Goal: Task Accomplishment & Management: Use online tool/utility

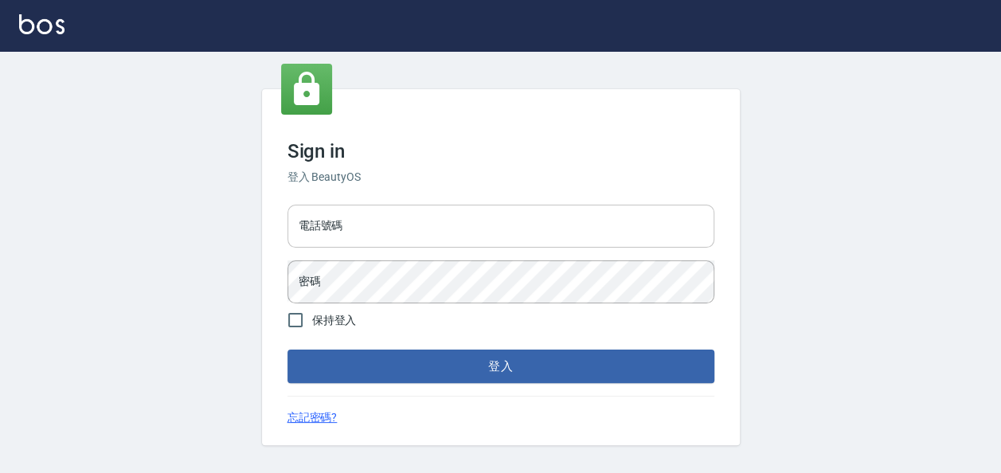
click at [388, 221] on input "電話號碼" at bounding box center [500, 226] width 427 height 43
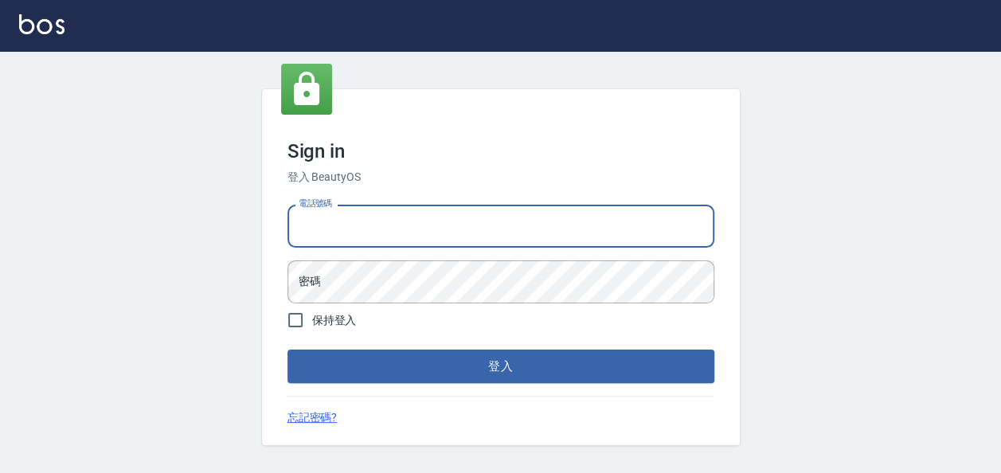
type input "ㄢ"
type input "0901350895"
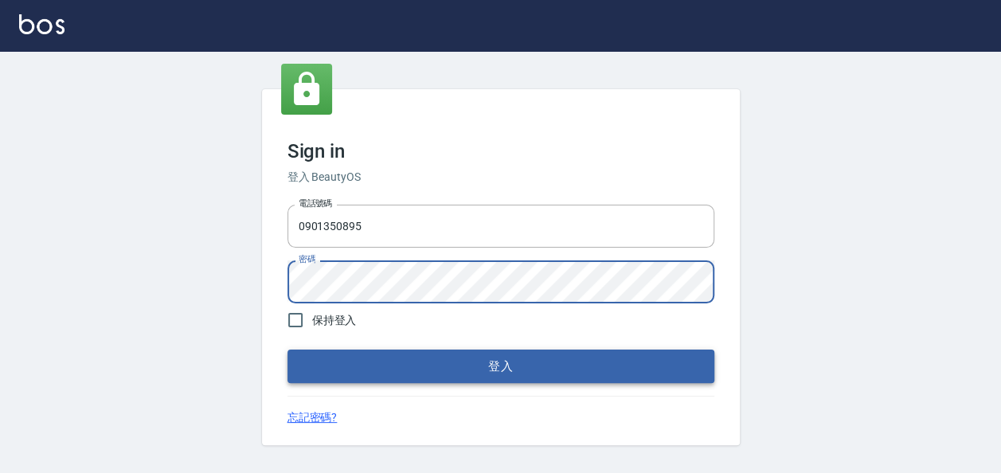
click at [451, 369] on button "登入" at bounding box center [500, 365] width 427 height 33
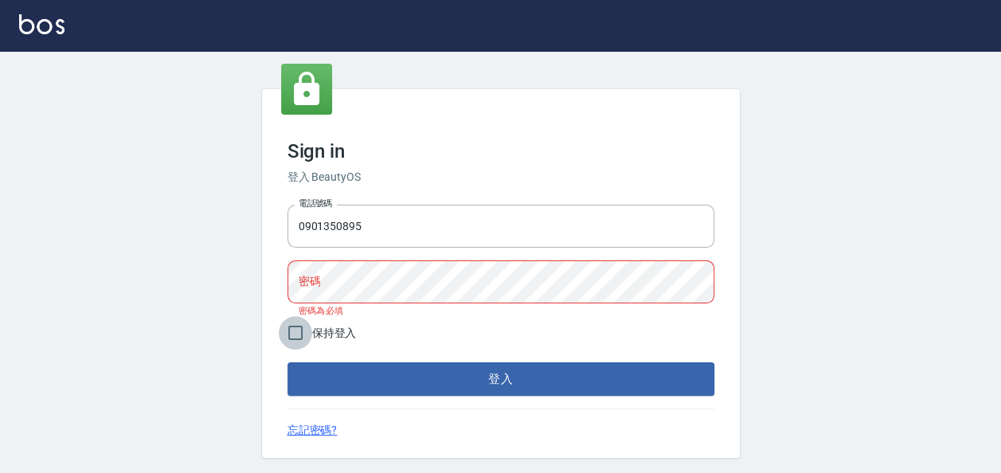
click at [295, 330] on input "保持登入" at bounding box center [295, 332] width 33 height 33
checkbox input "true"
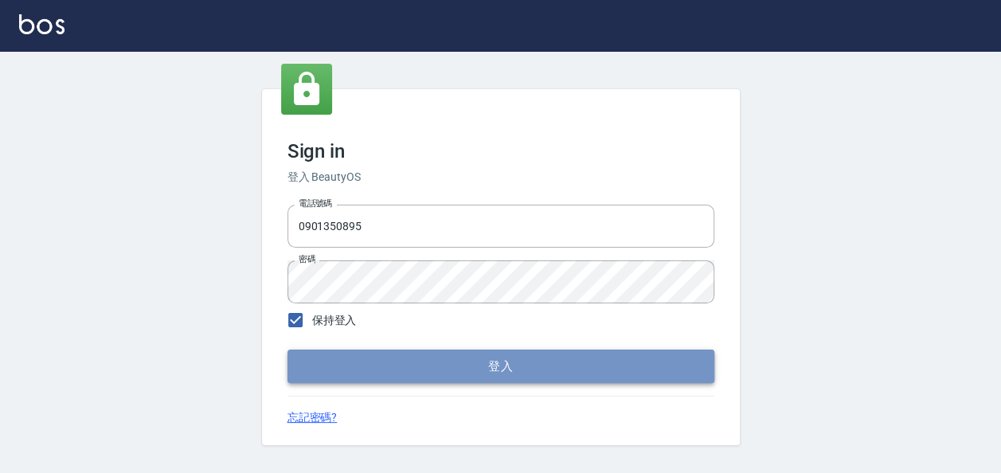
click at [411, 360] on button "登入" at bounding box center [500, 365] width 427 height 33
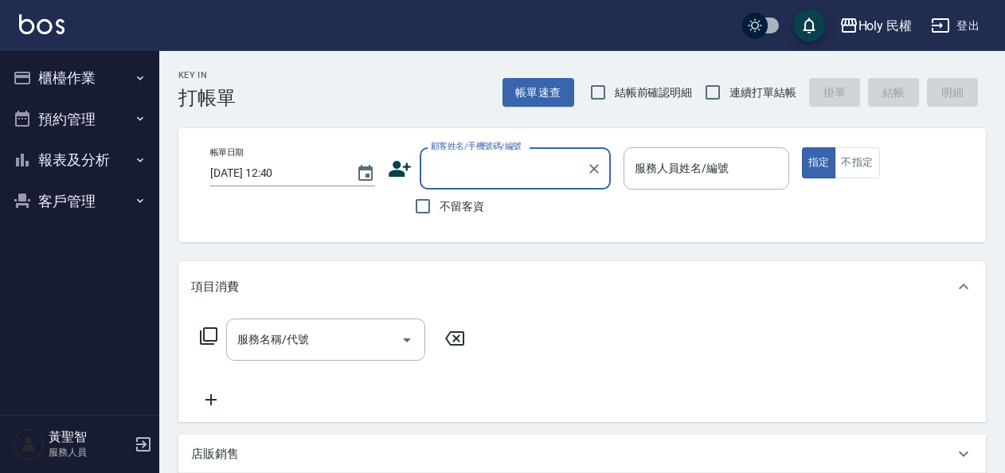
click at [87, 75] on button "櫃檯作業" at bounding box center [79, 77] width 146 height 41
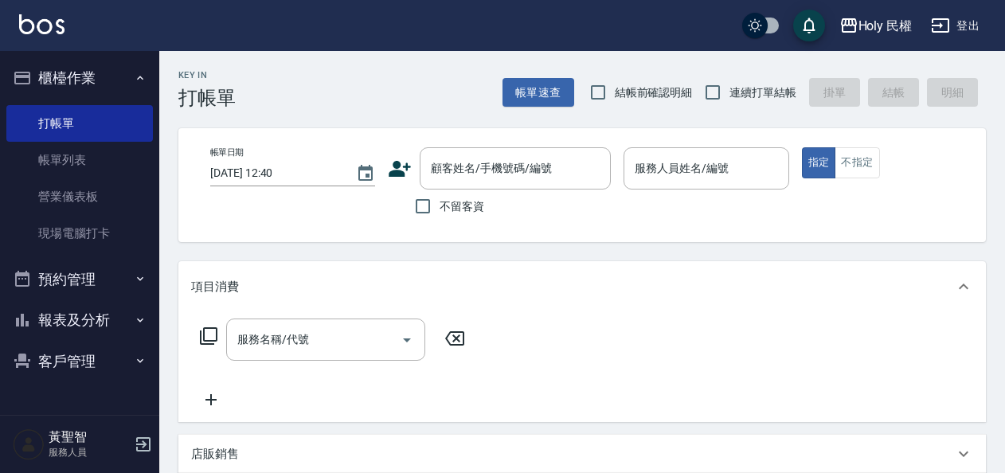
click at [80, 285] on button "預約管理" at bounding box center [79, 279] width 146 height 41
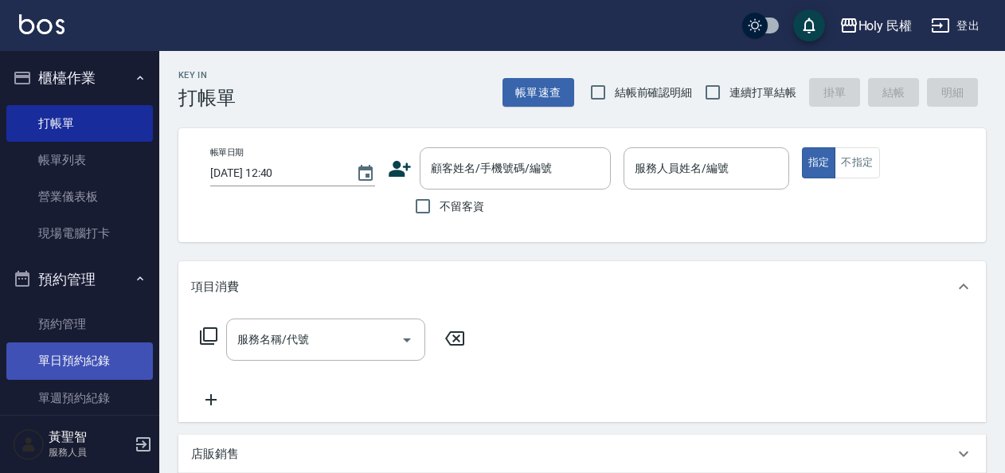
click at [68, 359] on link "單日預約紀錄" at bounding box center [79, 360] width 146 height 37
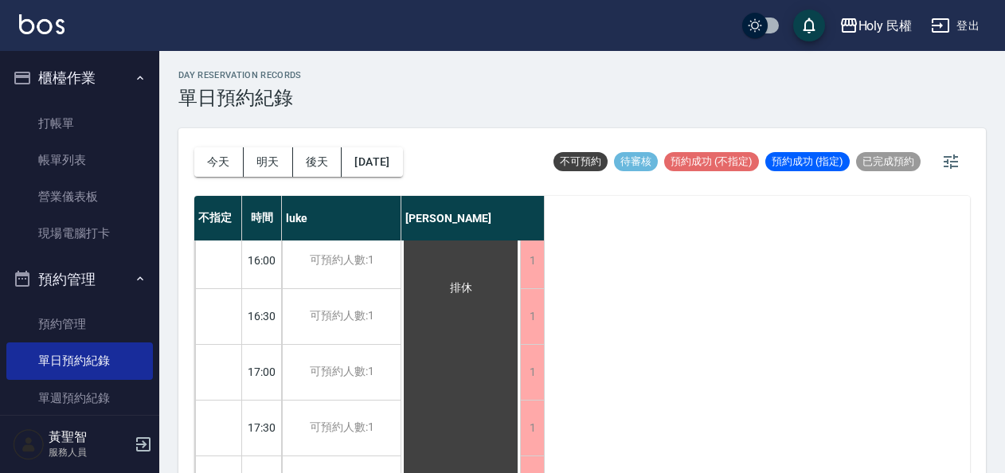
scroll to position [239, 0]
